Goal: Transaction & Acquisition: Purchase product/service

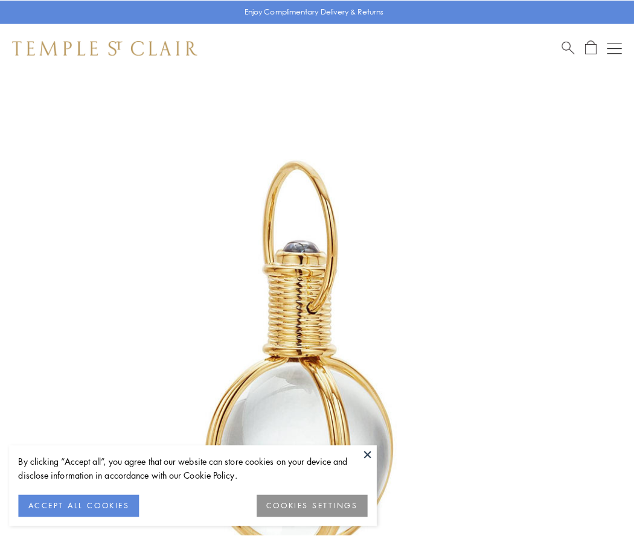
scroll to position [315, 0]
